Goal: Task Accomplishment & Management: Manage account settings

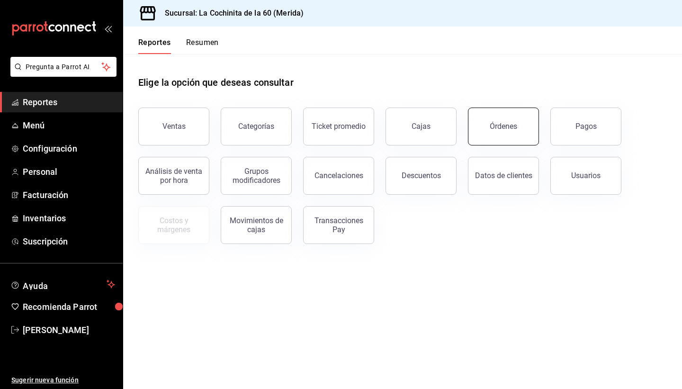
click at [514, 133] on button "Órdenes" at bounding box center [503, 127] width 71 height 38
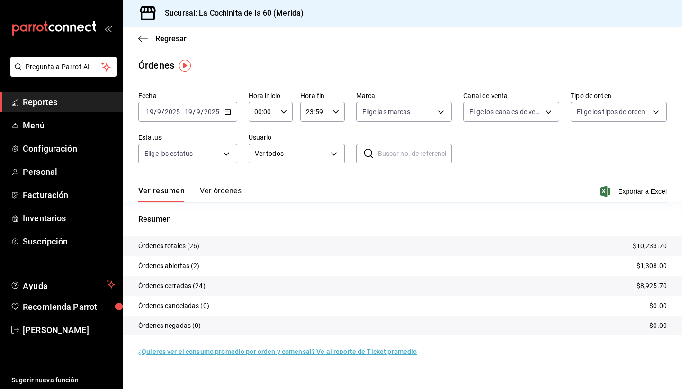
click at [36, 105] on span "Reportes" at bounding box center [69, 102] width 92 height 13
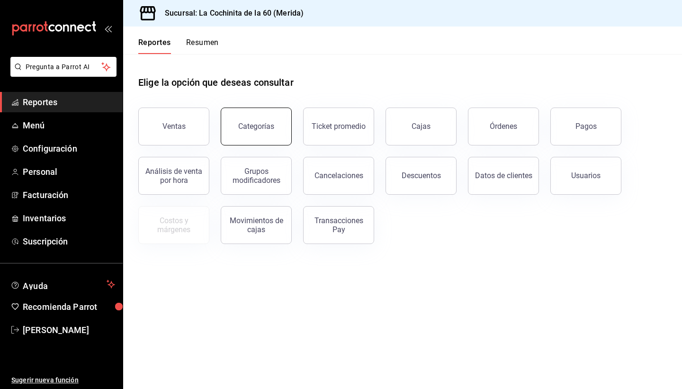
click at [279, 130] on button "Categorías" at bounding box center [256, 127] width 71 height 38
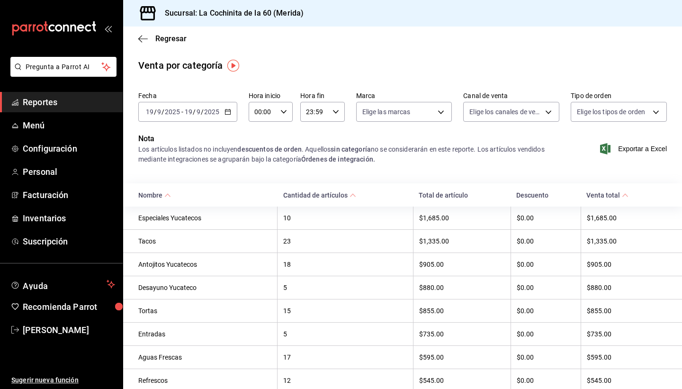
click at [75, 98] on span "Reportes" at bounding box center [69, 102] width 92 height 13
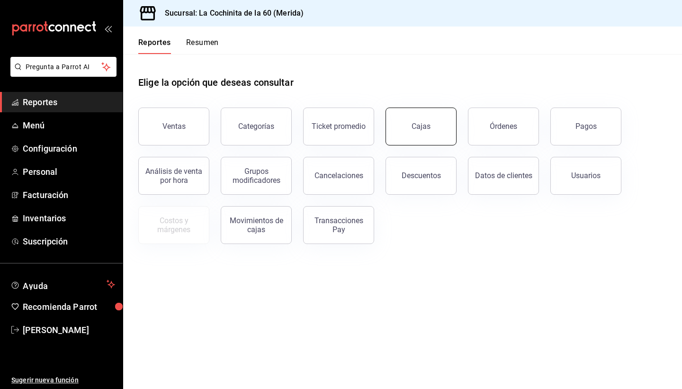
click at [405, 143] on link "Cajas" at bounding box center [421, 127] width 71 height 38
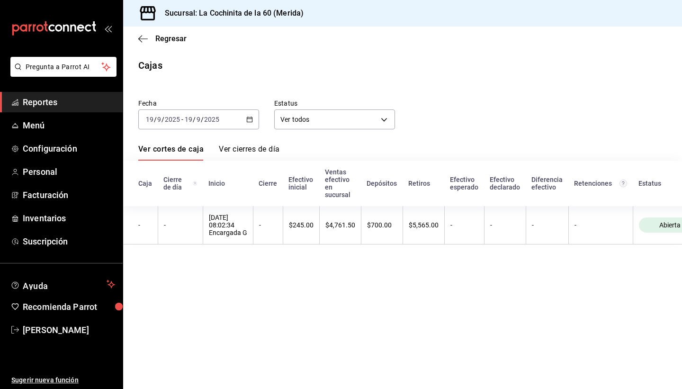
click at [55, 100] on span "Reportes" at bounding box center [69, 102] width 92 height 13
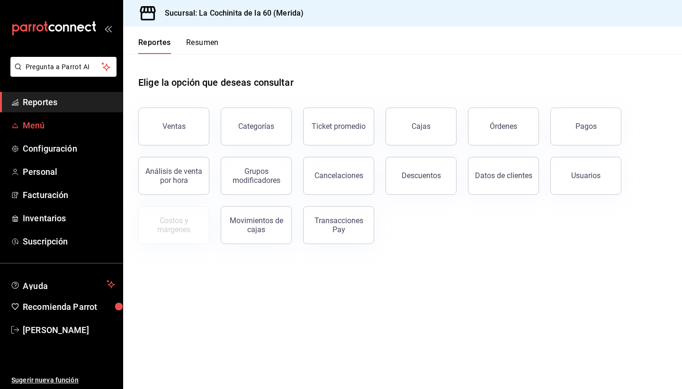
click at [58, 124] on span "Menú" at bounding box center [69, 125] width 92 height 13
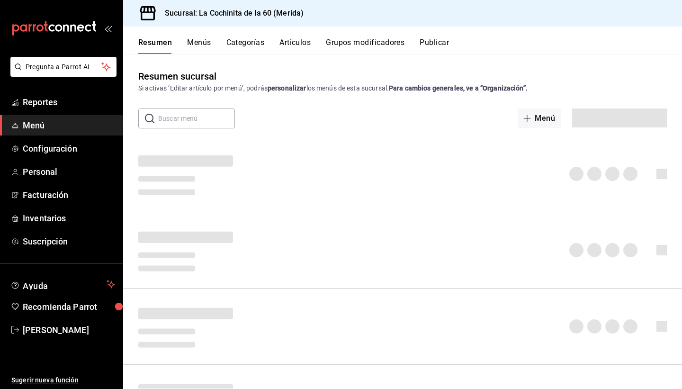
click at [64, 125] on span "Menú" at bounding box center [69, 125] width 92 height 13
click at [202, 42] on button "Menús" at bounding box center [199, 46] width 24 height 16
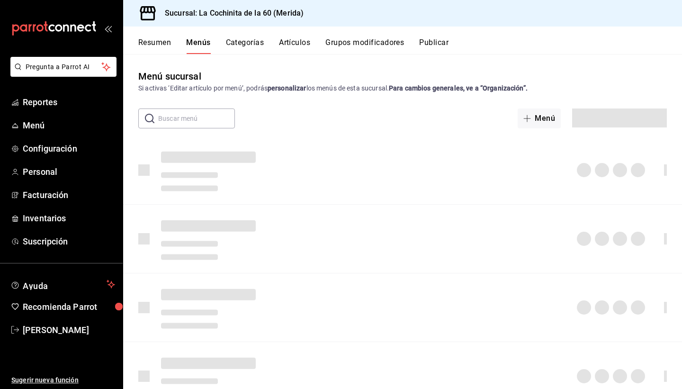
click at [202, 42] on button "Menús" at bounding box center [198, 46] width 24 height 16
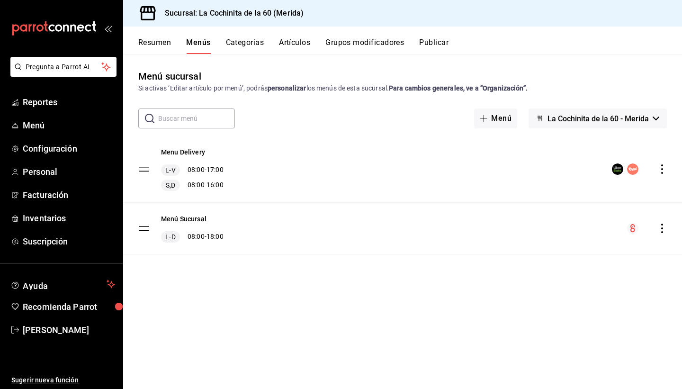
click at [660, 170] on icon "actions" at bounding box center [662, 168] width 9 height 9
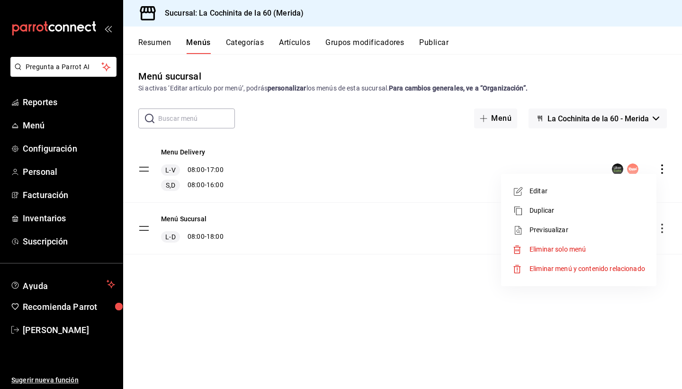
click at [569, 191] on span "Editar" at bounding box center [588, 191] width 116 height 10
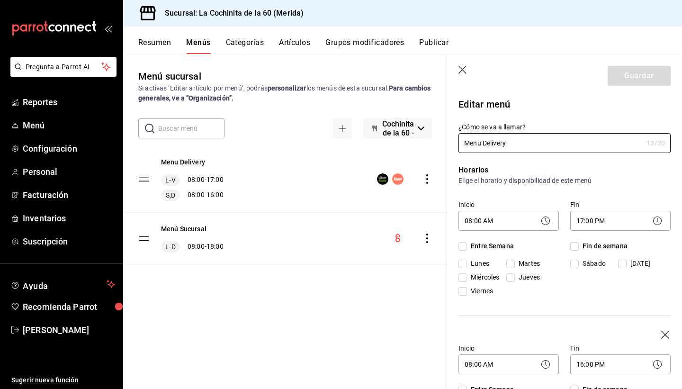
checkbox input "true"
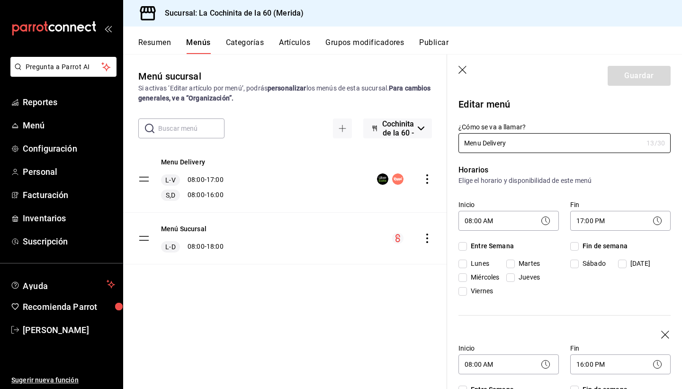
checkbox input "true"
drag, startPoint x: 680, startPoint y: 119, endPoint x: 679, endPoint y: 135, distance: 16.1
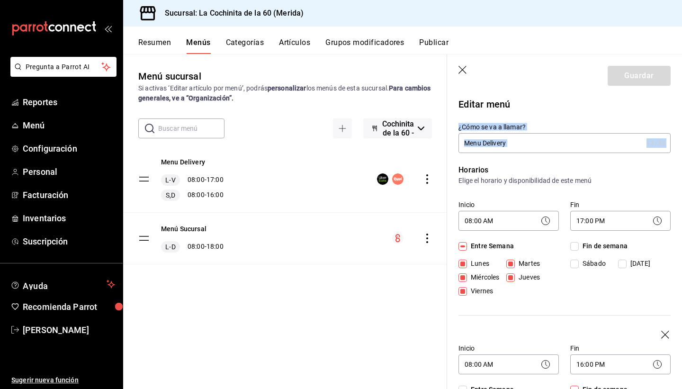
drag, startPoint x: 678, startPoint y: 114, endPoint x: 678, endPoint y: 130, distance: 16.6
click at [664, 119] on div "¿Cómo se va a llamar? Menu Delivery 13 /30 ¿Cómo se va a llamar?" at bounding box center [559, 132] width 224 height 42
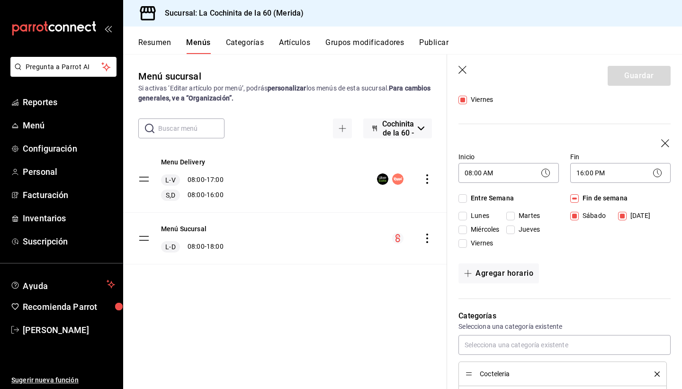
scroll to position [208, 0]
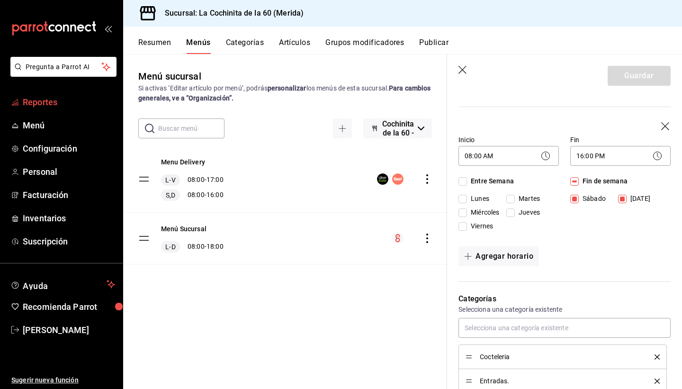
click at [41, 101] on span "Reportes" at bounding box center [69, 102] width 92 height 13
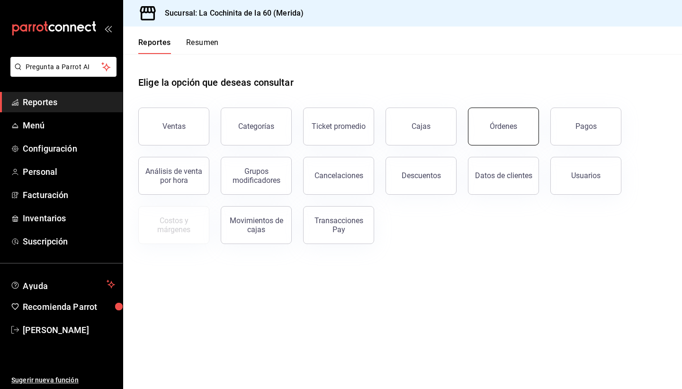
click at [503, 132] on button "Órdenes" at bounding box center [503, 127] width 71 height 38
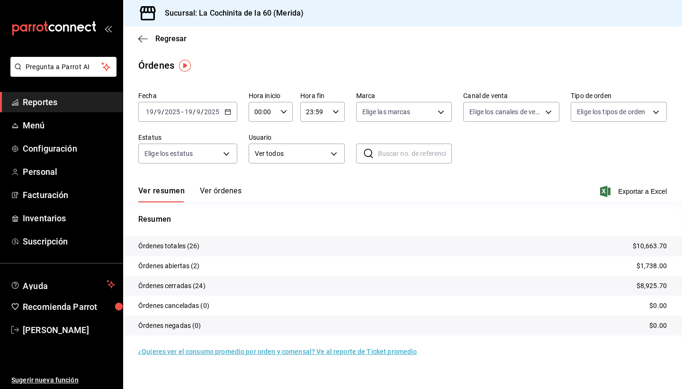
click at [57, 101] on span "Reportes" at bounding box center [69, 102] width 92 height 13
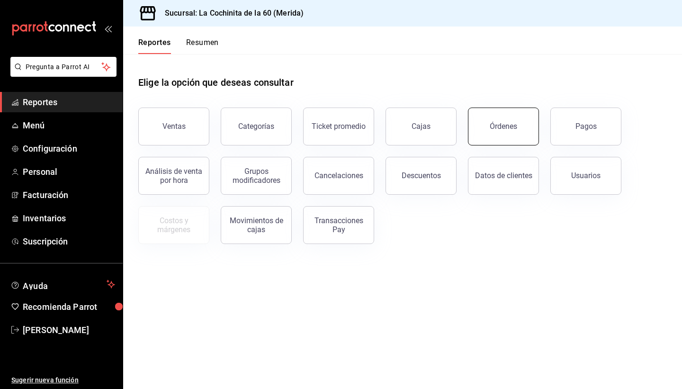
click at [504, 129] on div "Órdenes" at bounding box center [503, 126] width 27 height 9
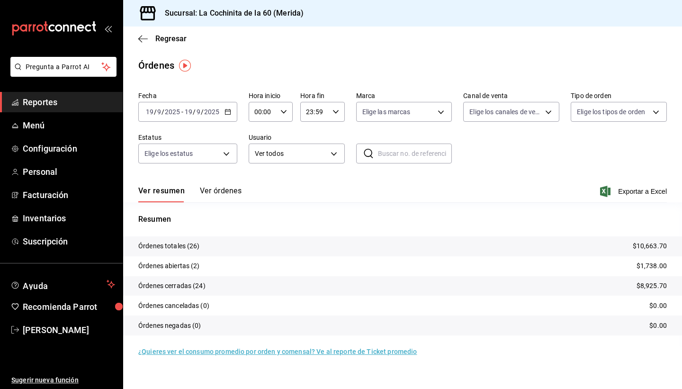
click at [52, 106] on span "Reportes" at bounding box center [69, 102] width 92 height 13
